Goal: Find specific page/section: Find specific page/section

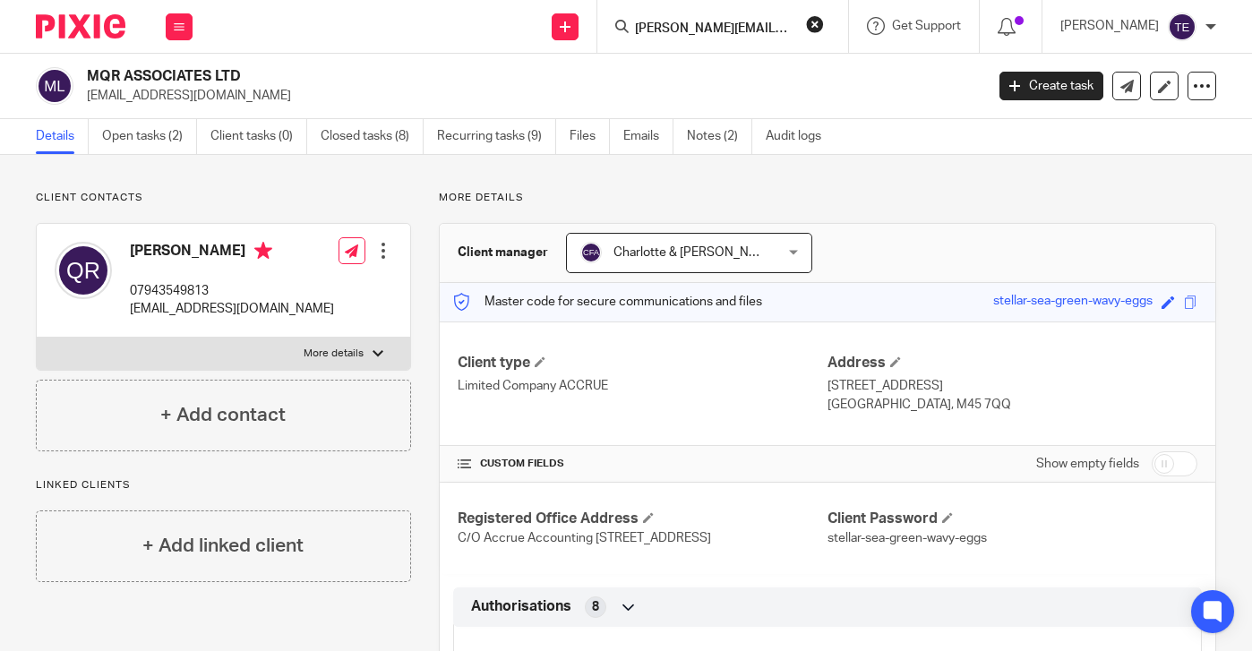
scroll to position [0, 35]
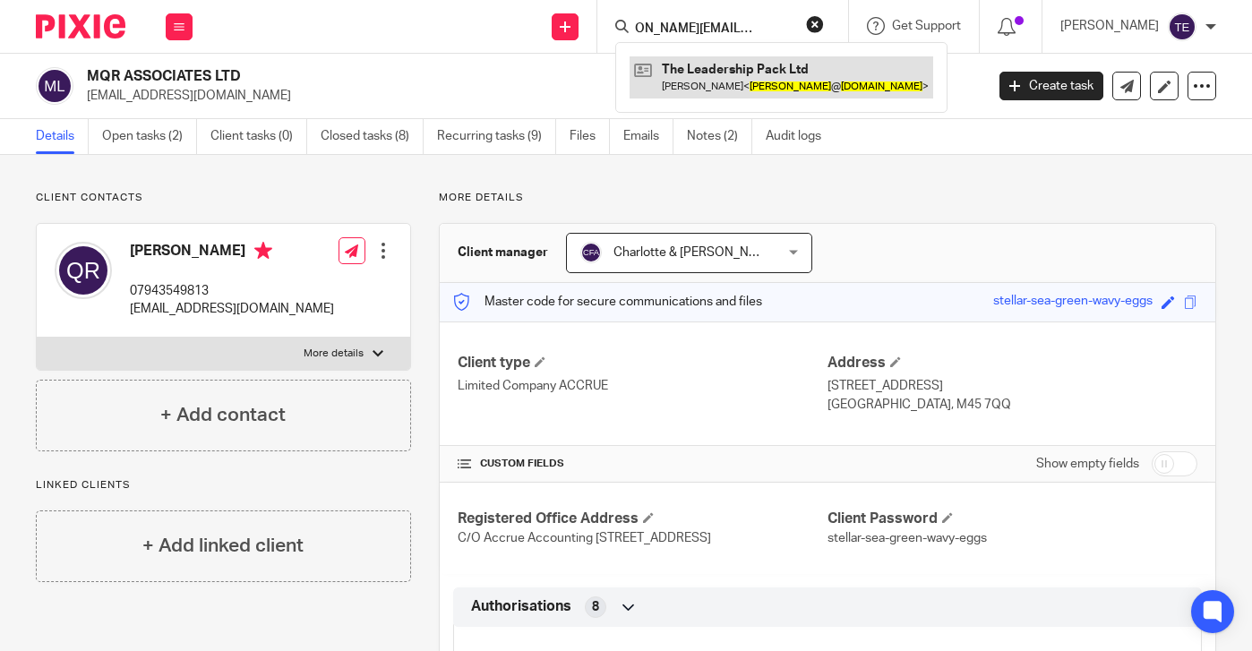
type input "[PERSON_NAME][EMAIL_ADDRESS][DOMAIN_NAME]"
click at [723, 70] on link at bounding box center [781, 76] width 304 height 41
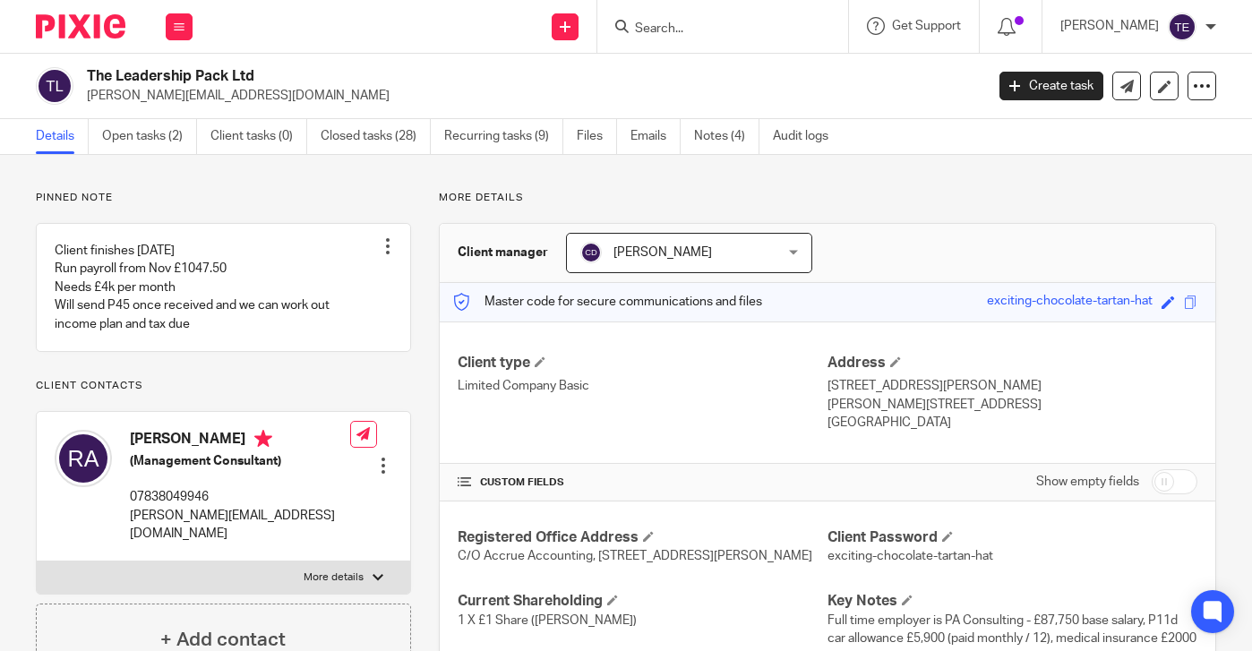
click at [714, 36] on input "Search" at bounding box center [713, 29] width 161 height 16
paste input "hannah@revenuefunnel.co.uk"
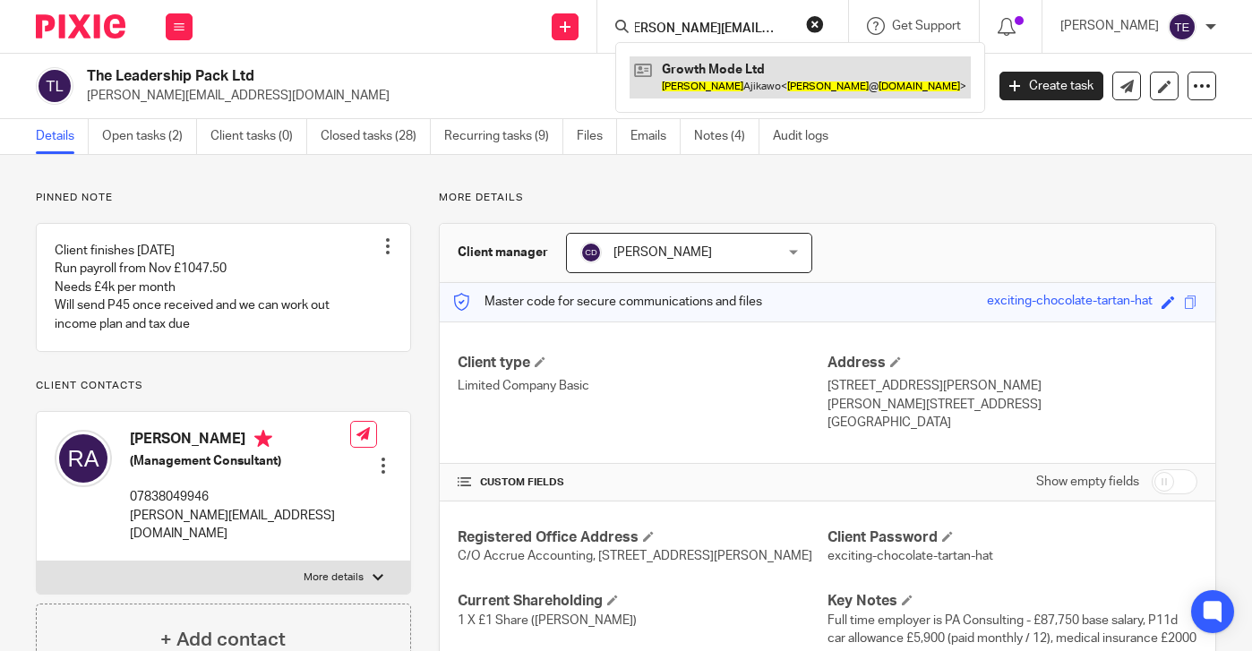
type input "hannah@revenuefunnel.co.uk"
click at [743, 85] on link at bounding box center [799, 76] width 341 height 41
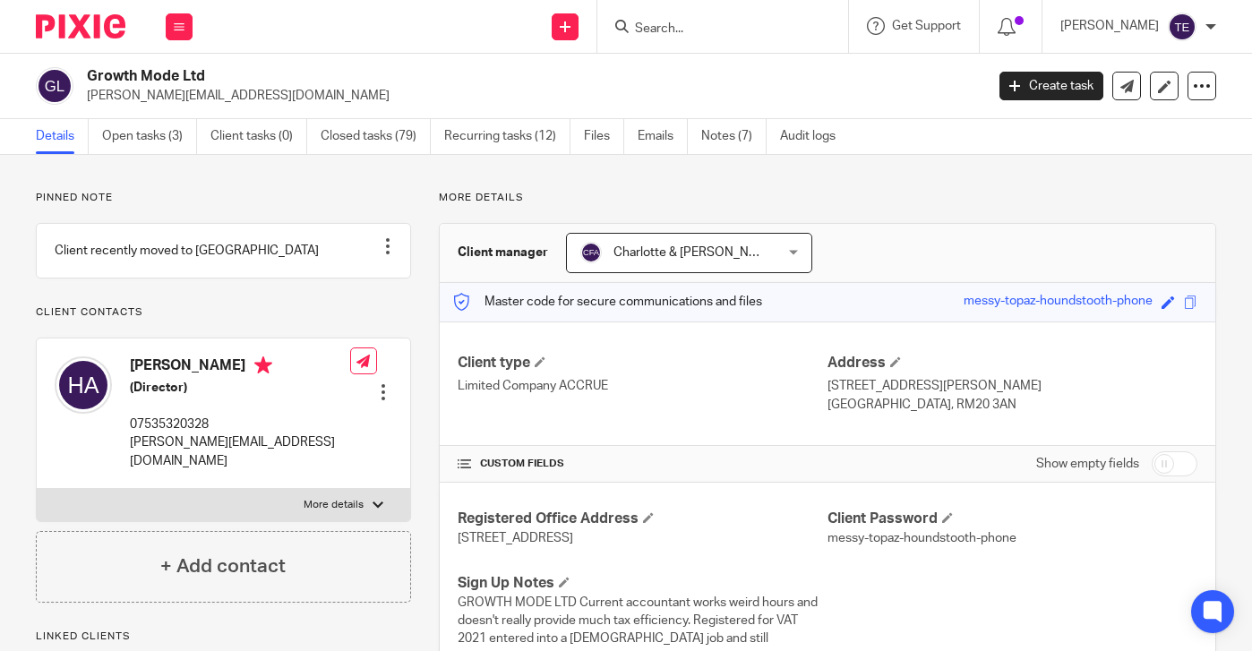
click at [722, 26] on input "Search" at bounding box center [713, 29] width 161 height 16
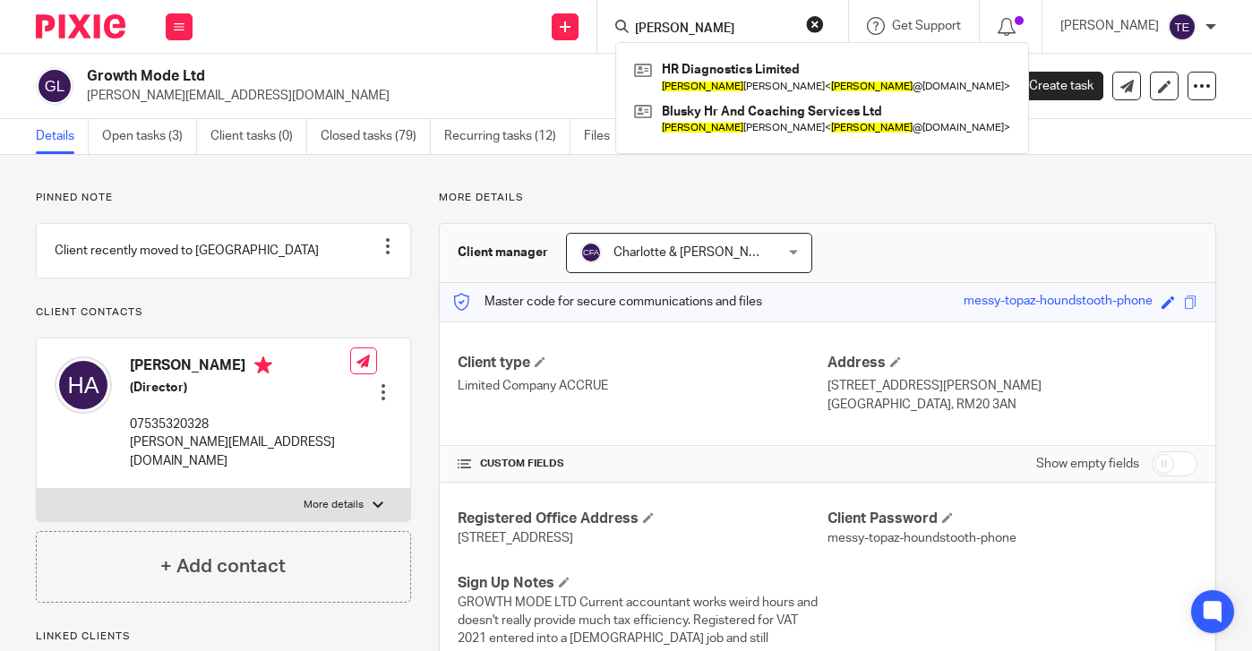
type input "tania"
click at [848, 30] on div "tania HR Diagnostics Limited Tania Harland < tania @bluskyhr.co.uk > Blusky Hr …" at bounding box center [722, 26] width 251 height 53
click at [824, 23] on button "reset" at bounding box center [815, 24] width 18 height 18
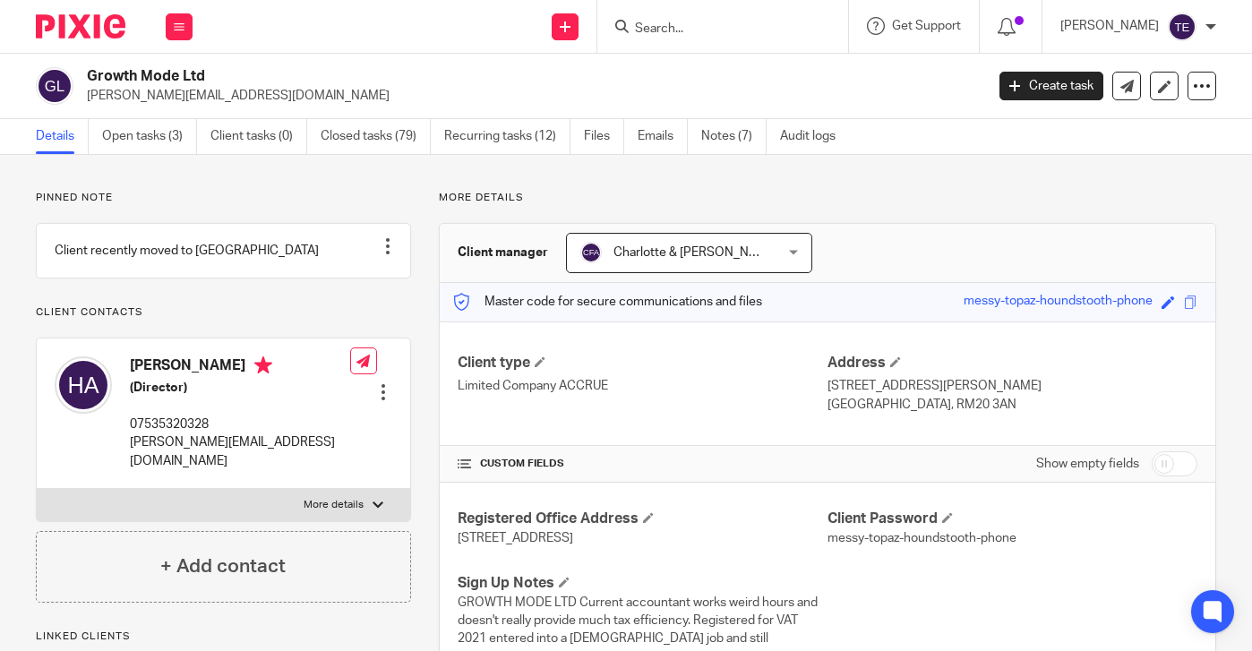
click at [711, 23] on input "Search" at bounding box center [713, 29] width 161 height 16
paste input "mroundellgreene@gmail.com"
type input "mroundellgreene@gmail.com"
click button "submit" at bounding box center [0, 0] width 0 height 0
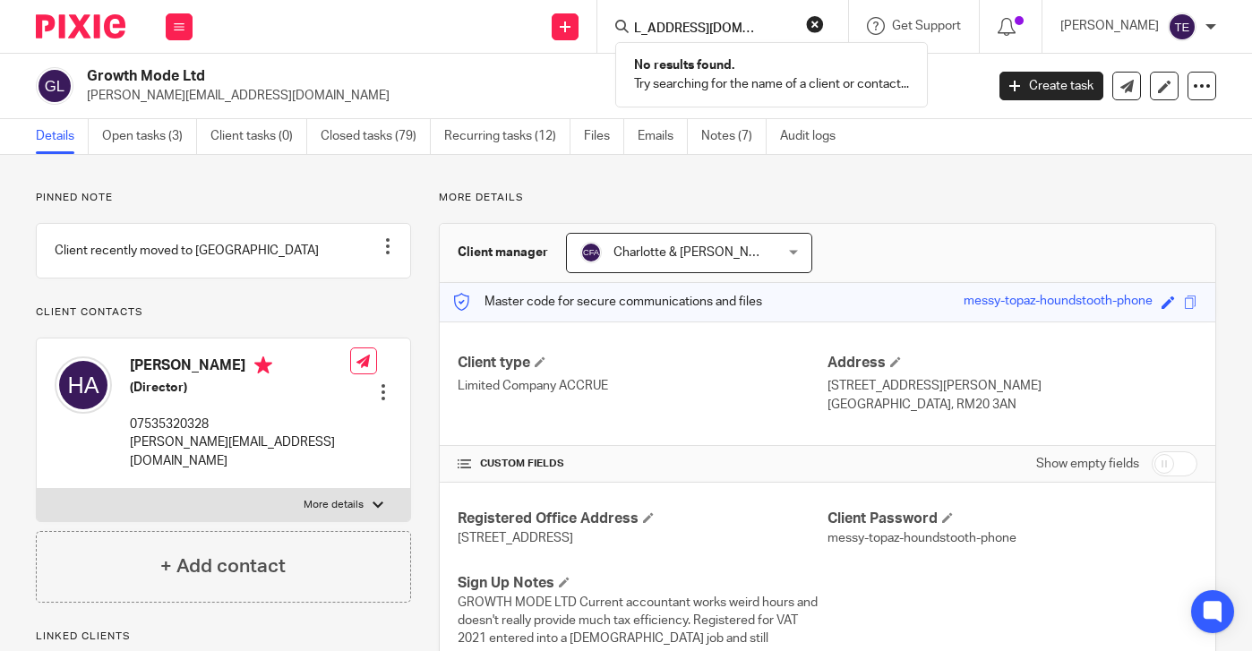
scroll to position [0, 0]
click at [824, 20] on button "reset" at bounding box center [815, 24] width 18 height 18
click at [736, 21] on input "Search" at bounding box center [713, 29] width 161 height 16
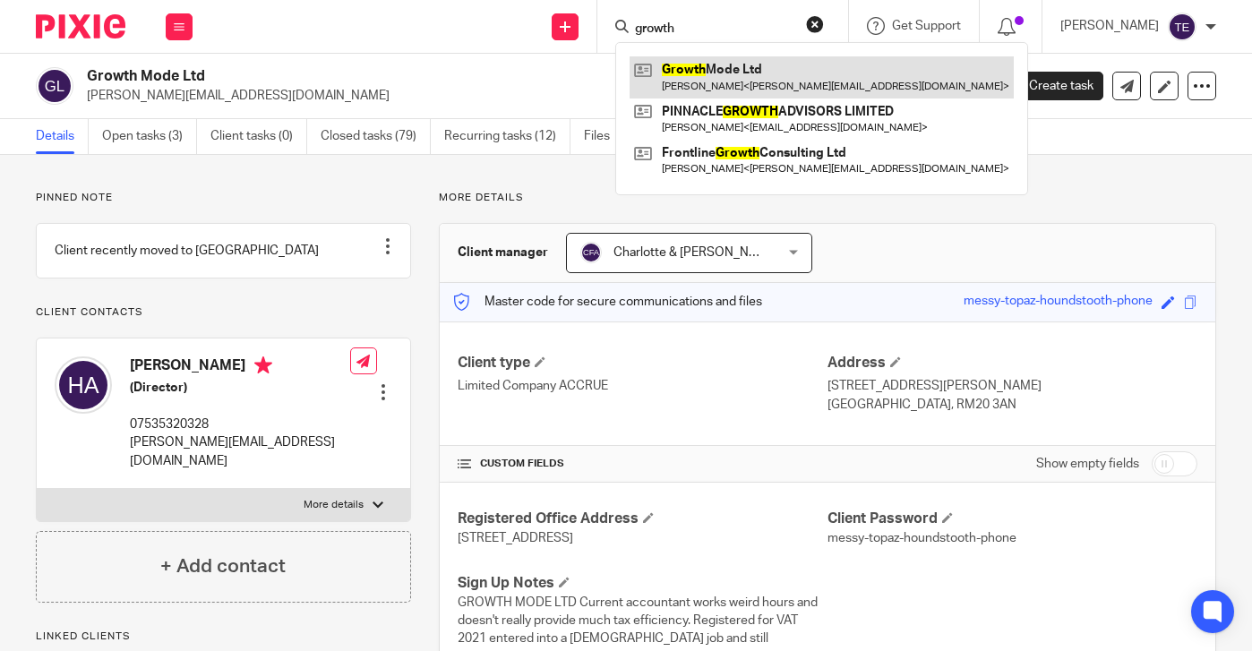
type input "growth"
click at [739, 65] on link at bounding box center [821, 76] width 384 height 41
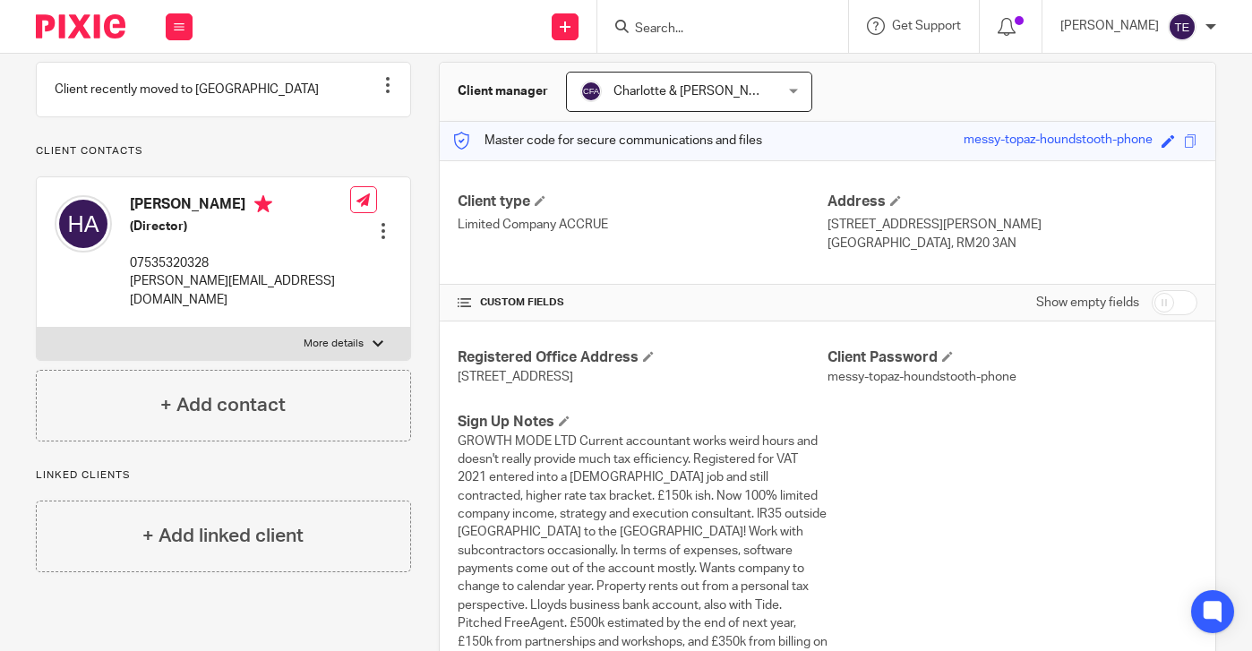
scroll to position [168, 0]
